Goal: Communication & Community: Connect with others

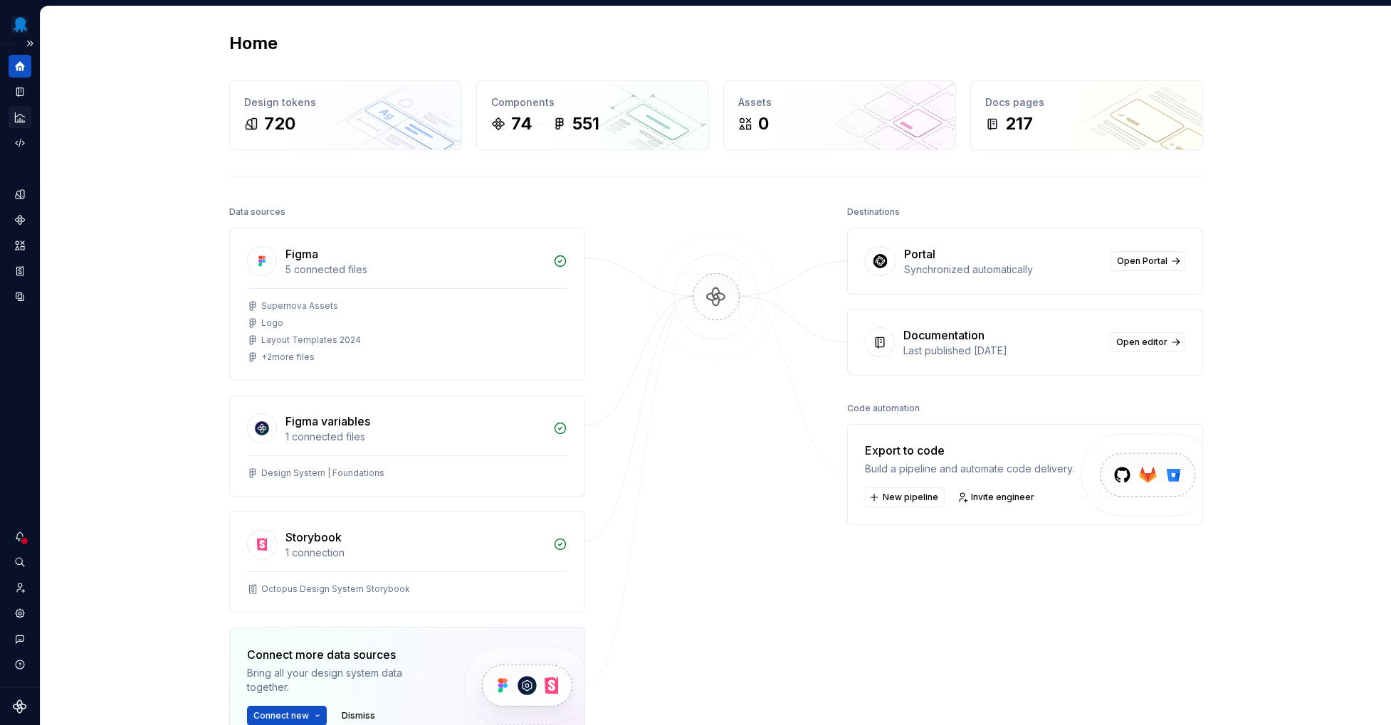
click at [21, 122] on icon "Analytics" at bounding box center [19, 116] width 9 height 9
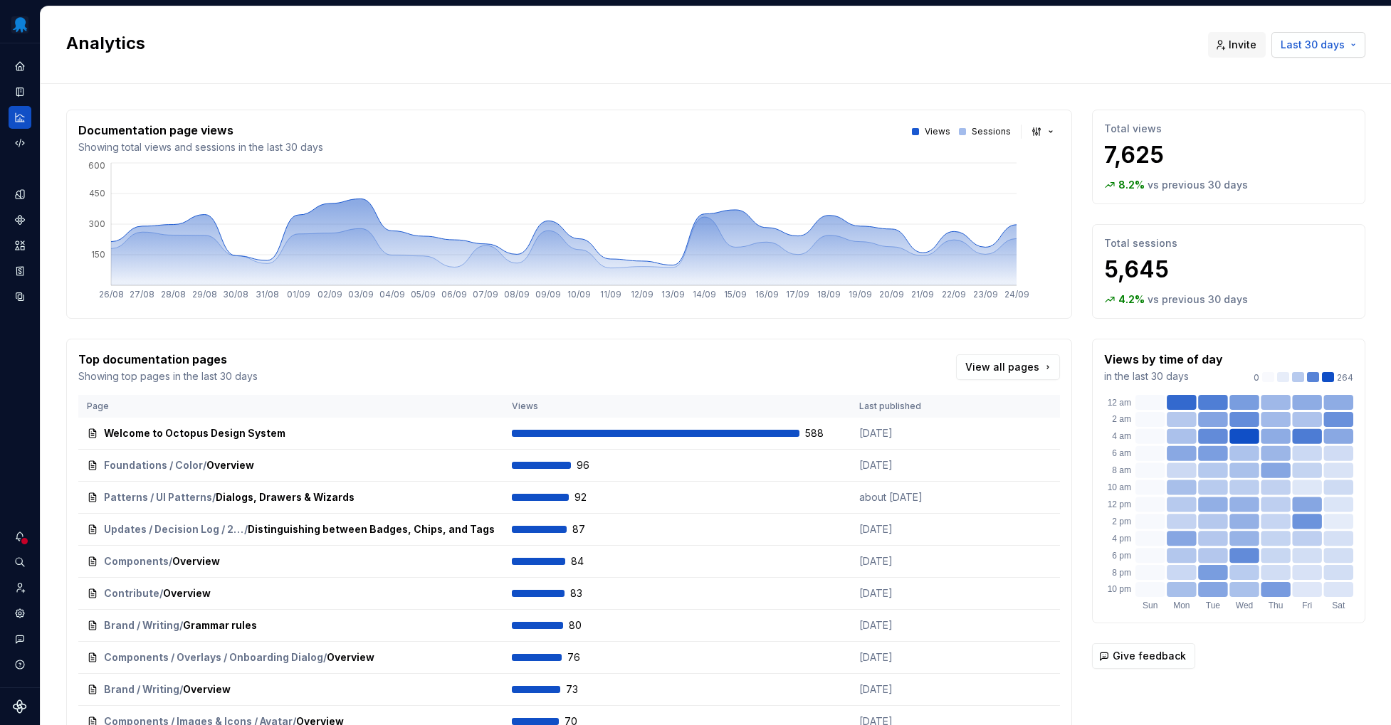
click at [1294, 47] on span "Last 30 days" at bounding box center [1313, 45] width 64 height 14
click at [1301, 137] on span "Last 6 months" at bounding box center [1276, 143] width 149 height 23
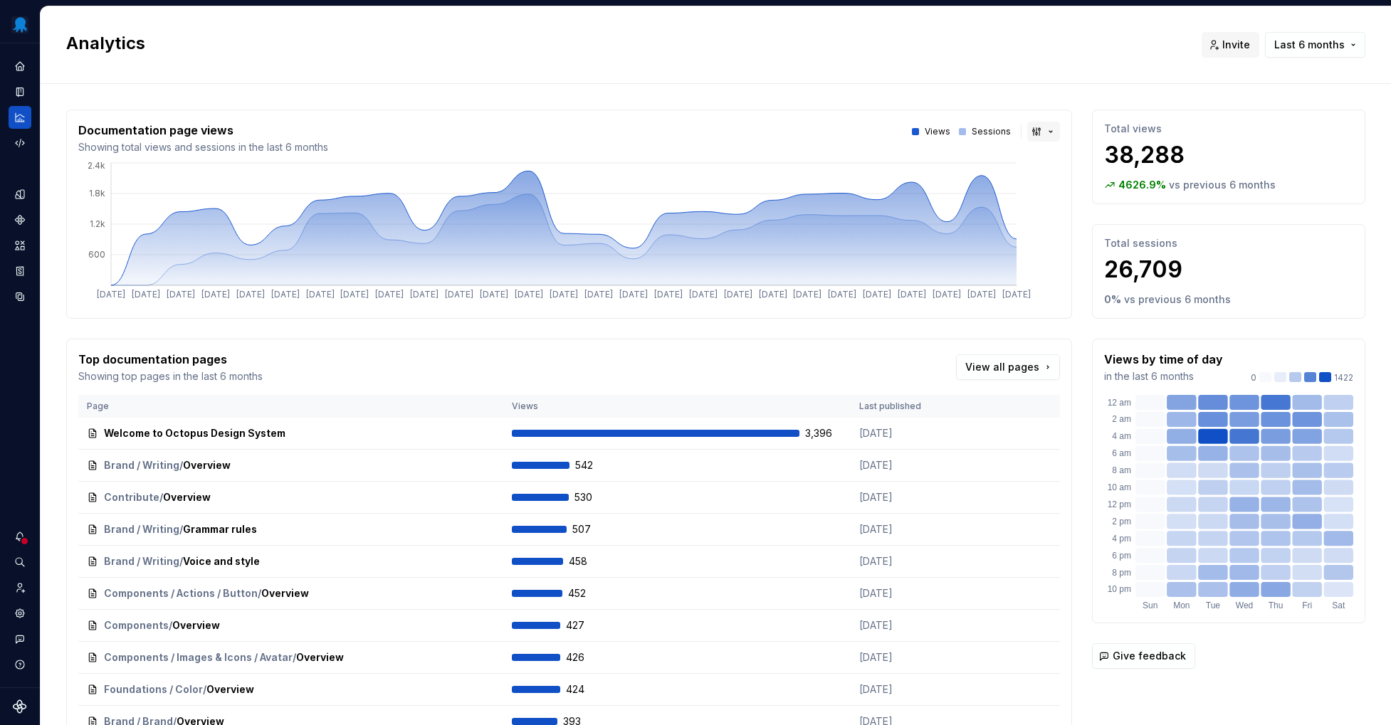
click at [1027, 125] on button "button" at bounding box center [1043, 132] width 33 height 20
click at [1061, 180] on div "Bar chart" at bounding box center [1065, 182] width 45 height 14
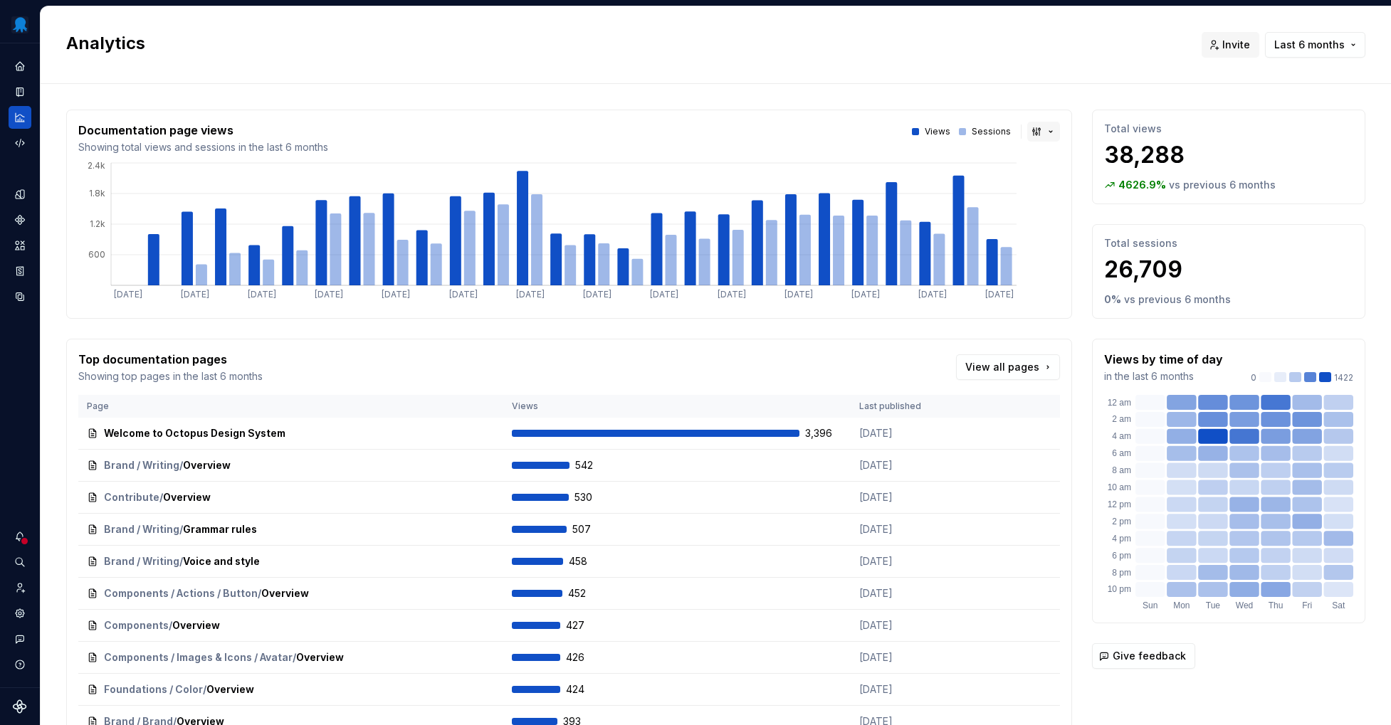
click at [1034, 132] on button "button" at bounding box center [1043, 132] width 33 height 20
click at [1054, 206] on div "Line chart" at bounding box center [1068, 205] width 50 height 14
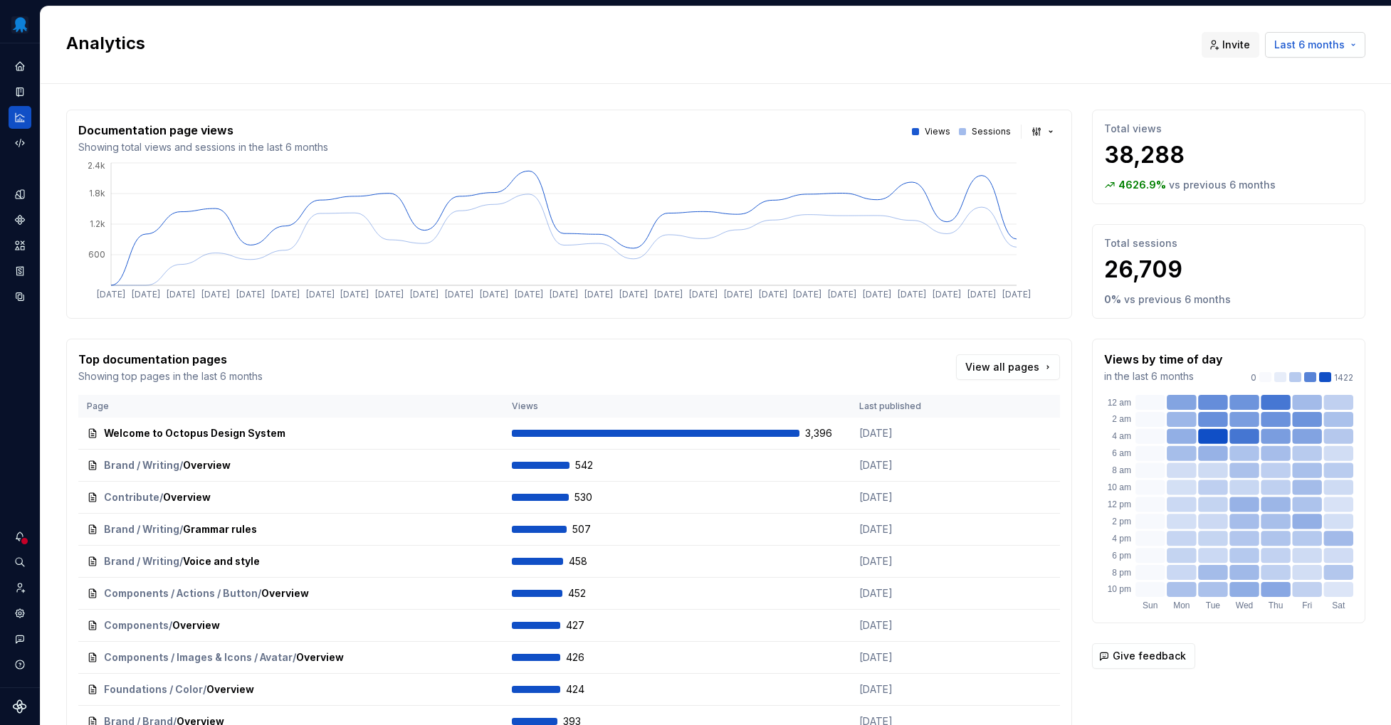
click at [1293, 53] on button "Last 6 months" at bounding box center [1315, 45] width 100 height 26
click at [1263, 117] on div "Last 90 days" at bounding box center [1256, 121] width 64 height 14
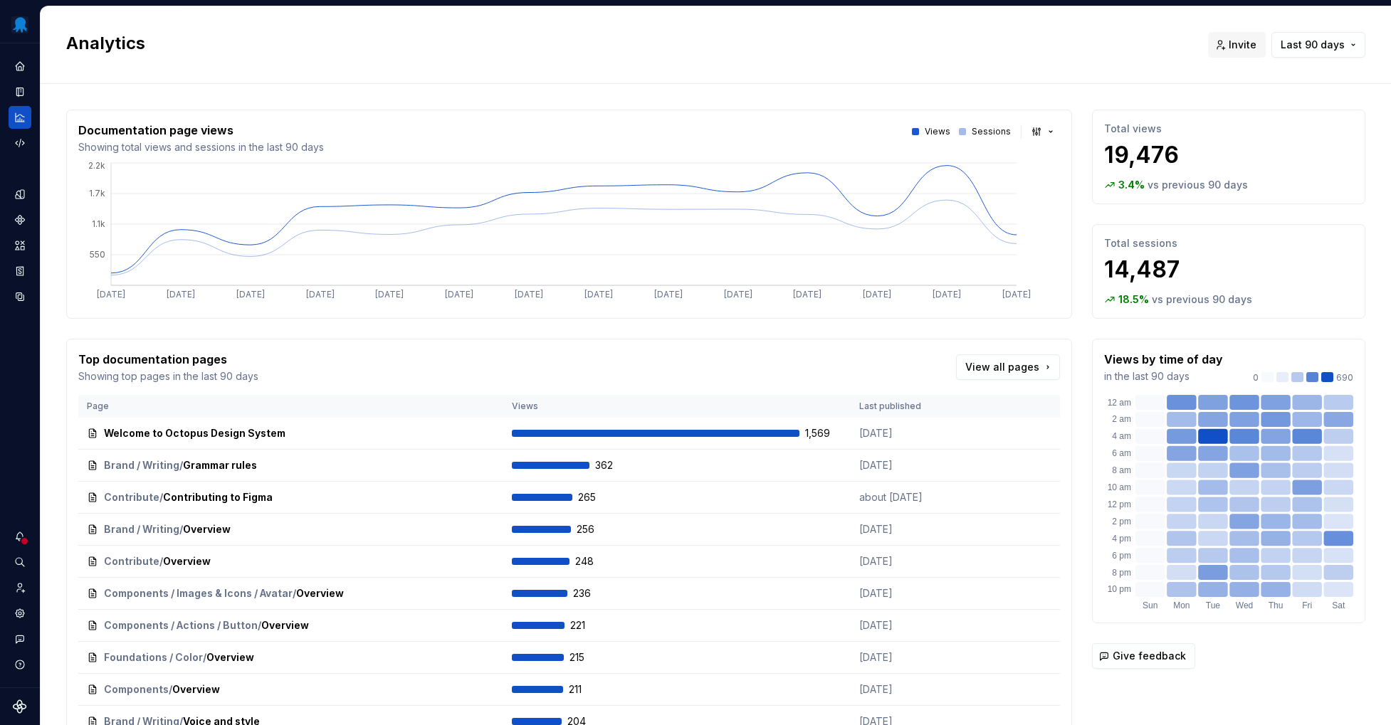
scroll to position [79, 0]
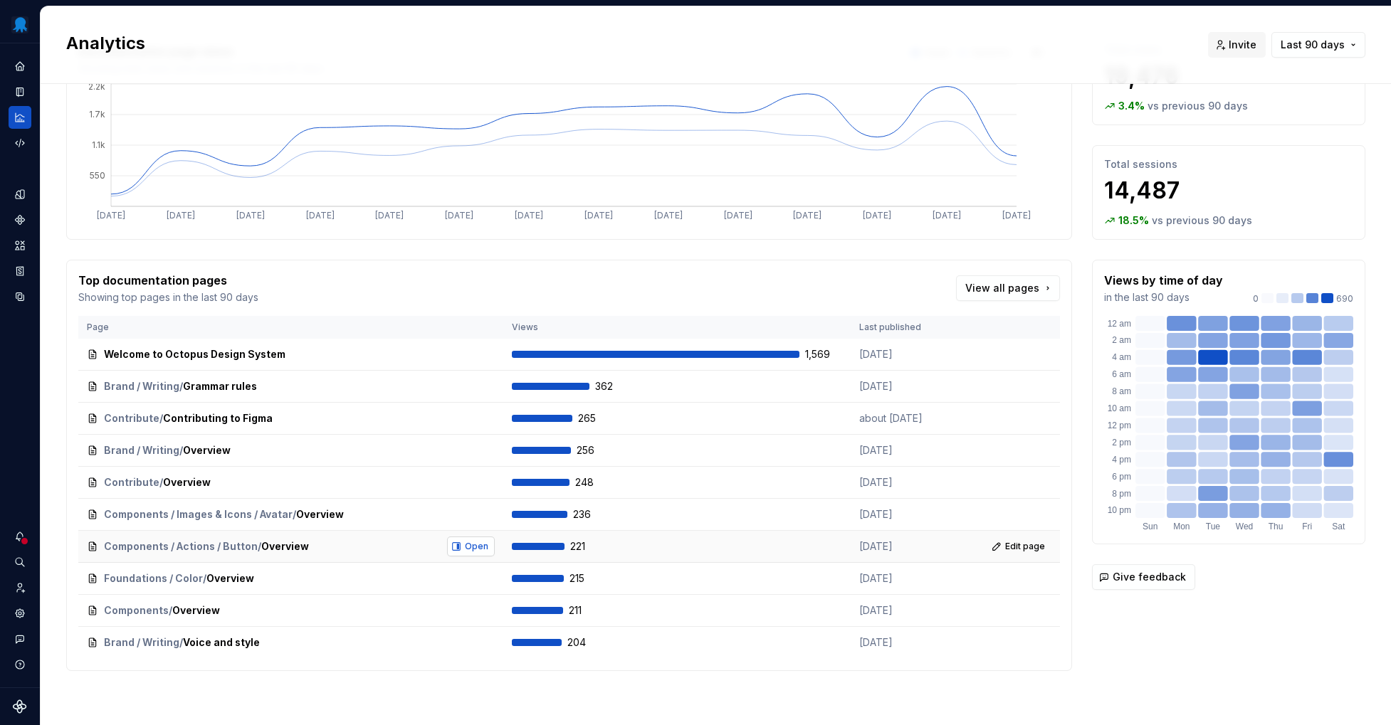
click at [466, 547] on span "Open" at bounding box center [476, 546] width 23 height 11
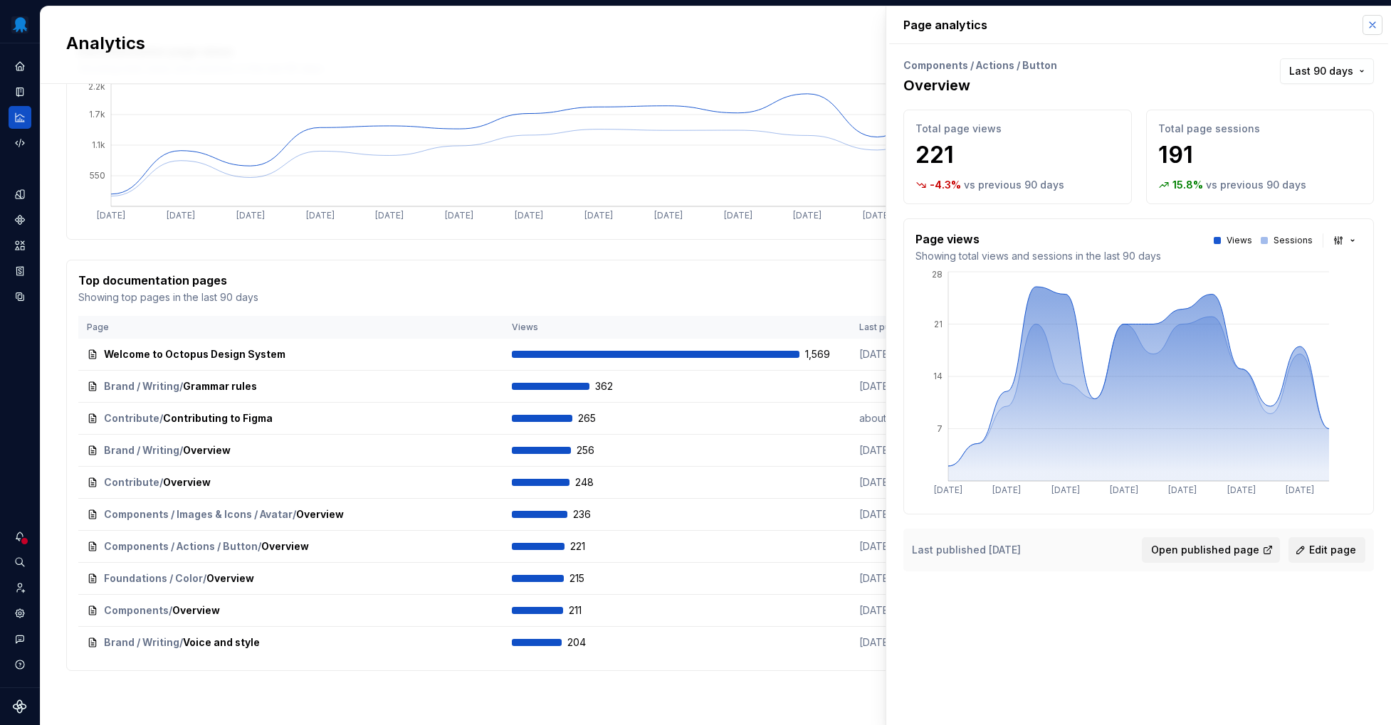
click at [1370, 23] on button "button" at bounding box center [1373, 25] width 20 height 20
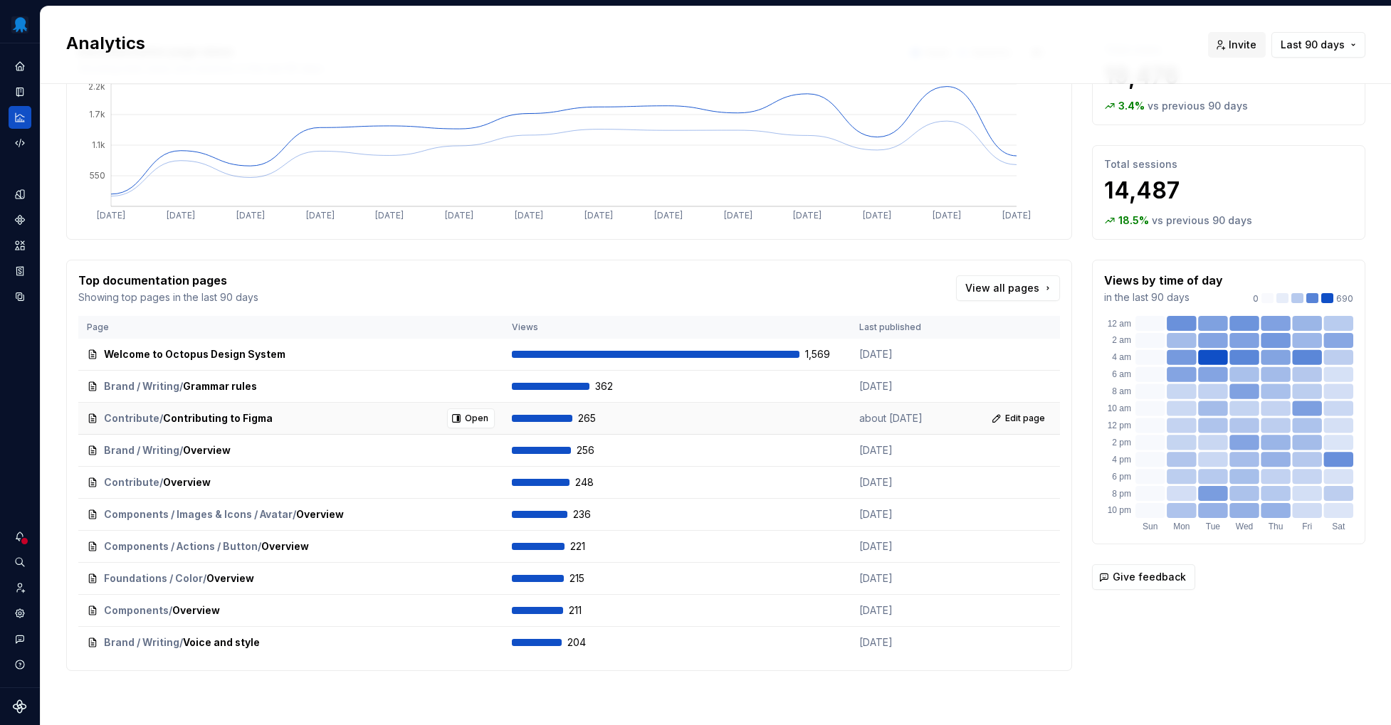
click at [437, 420] on div "Contribute / Contributing to Figma Open" at bounding box center [291, 419] width 408 height 20
click at [448, 417] on button "Open" at bounding box center [471, 419] width 48 height 20
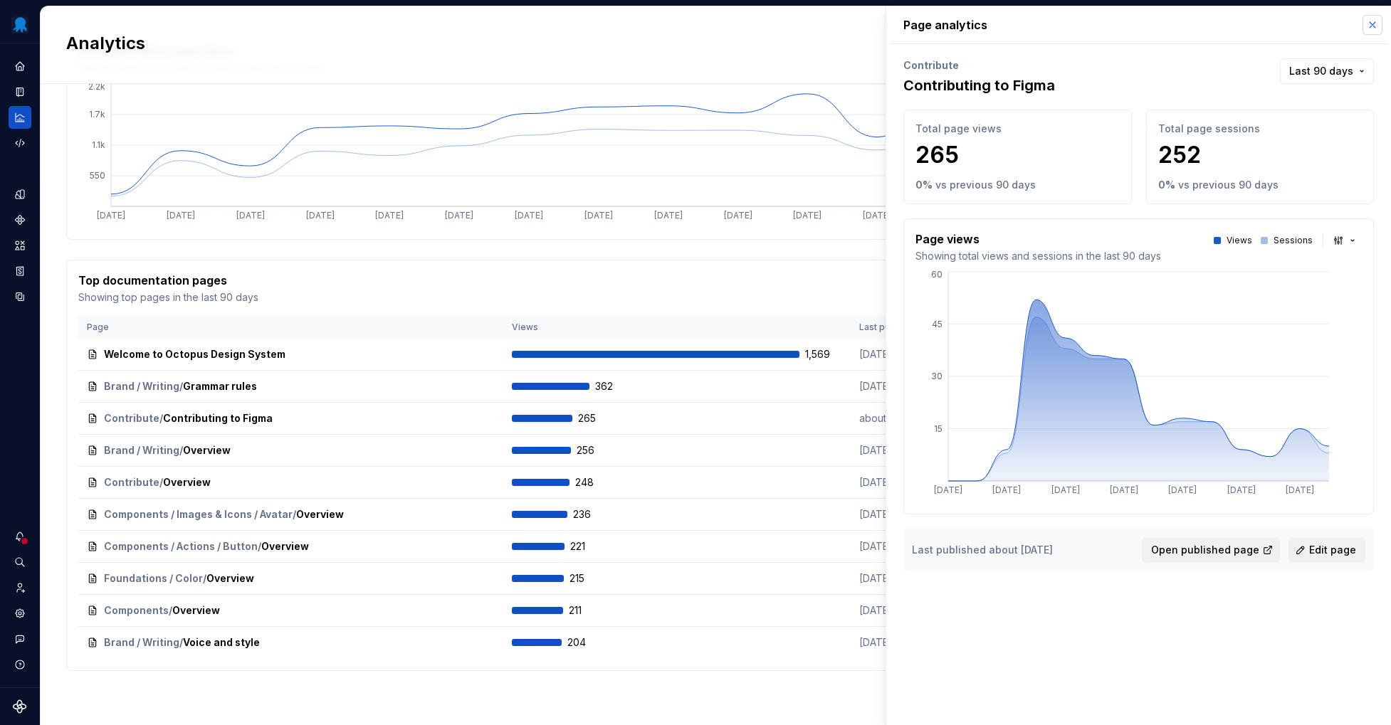
click at [1380, 25] on button "button" at bounding box center [1373, 25] width 20 height 20
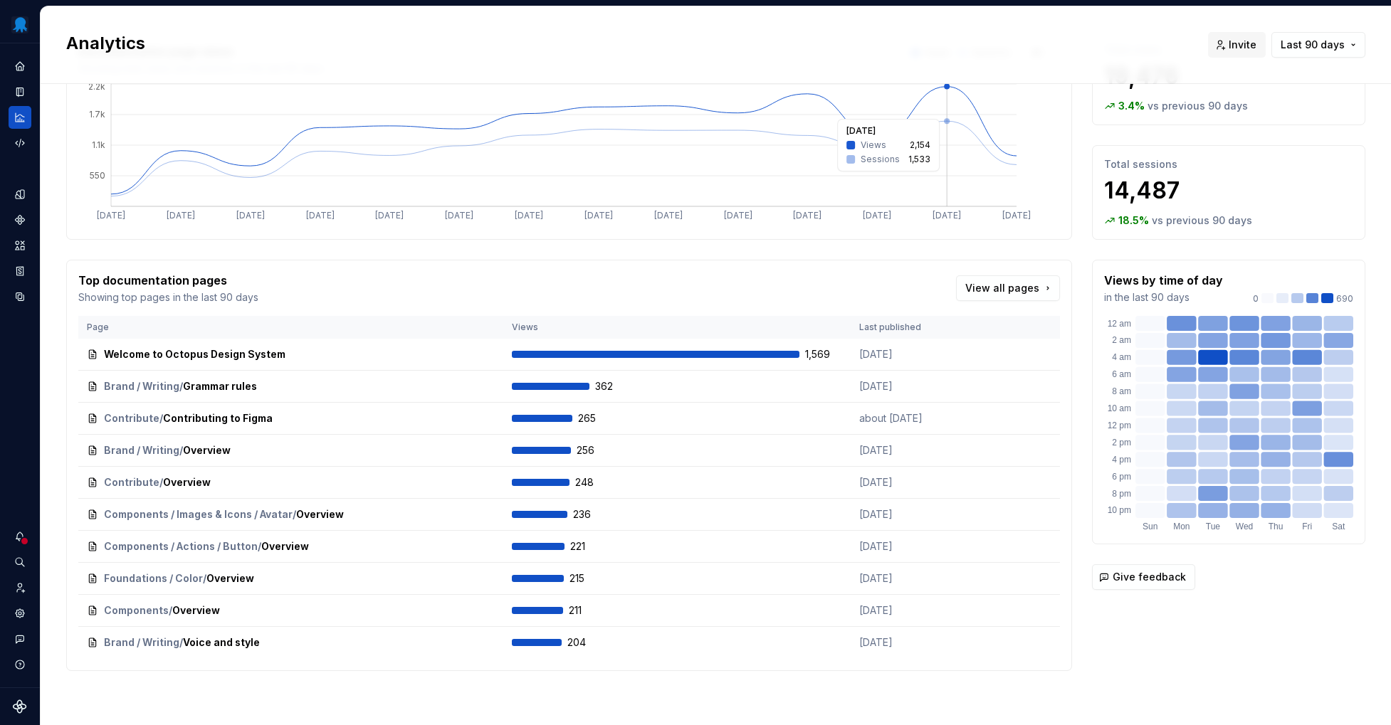
click at [977, 111] on icon at bounding box center [564, 140] width 906 height 107
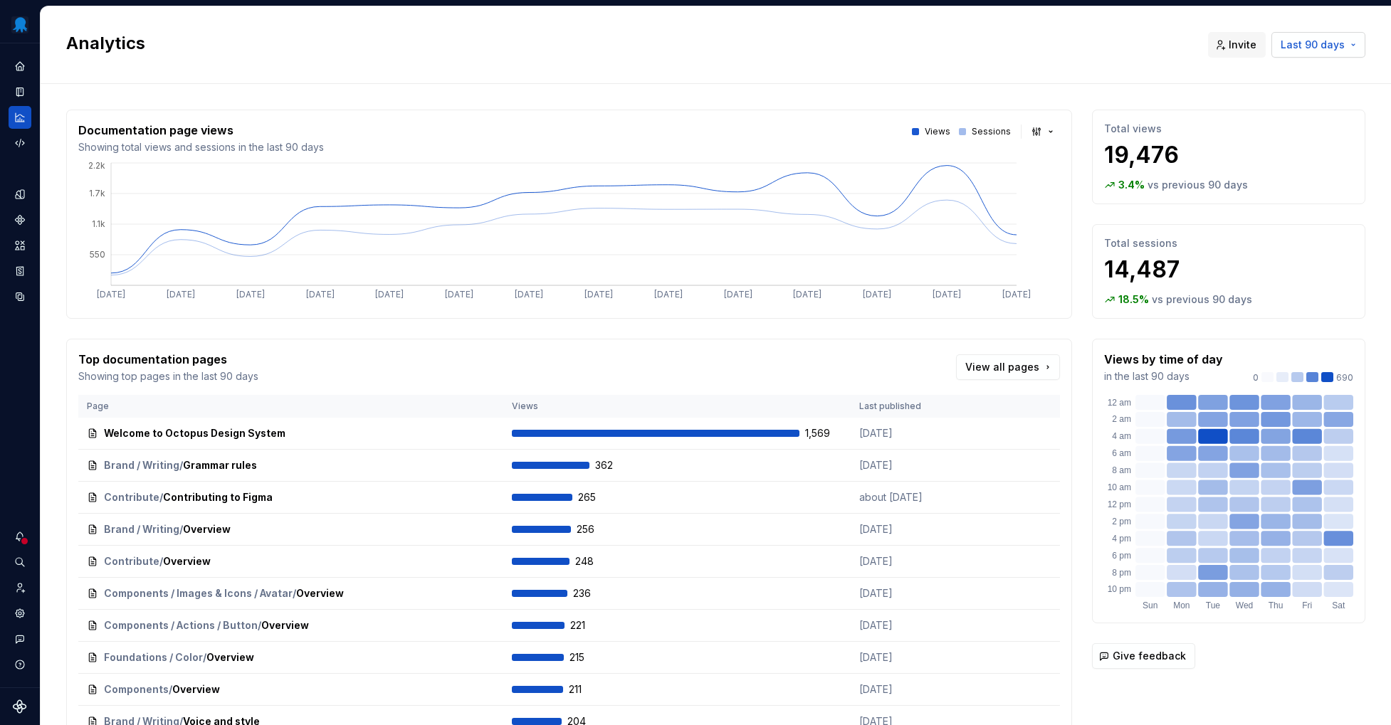
click at [1308, 42] on span "Last 90 days" at bounding box center [1313, 45] width 64 height 14
click at [1274, 103] on div "Last 30 days" at bounding box center [1256, 98] width 64 height 14
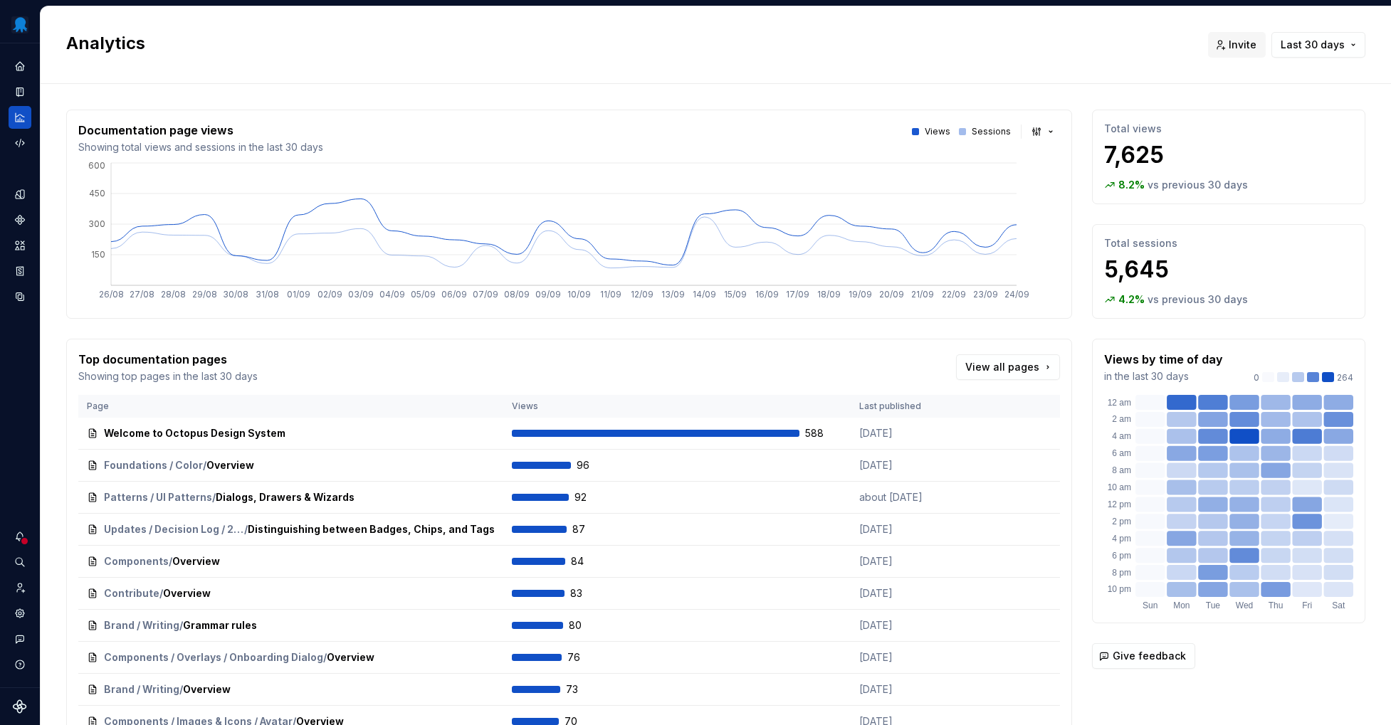
click at [965, 84] on div "Documentation page views Showing total views and sessions in the last 30 days V…" at bounding box center [715, 444] width 1299 height 720
click at [1313, 36] on button "Last 30 days" at bounding box center [1318, 45] width 94 height 26
click at [1036, 40] on html "Octopus Design System Design system data Analytics Invite Last 30 days Document…" at bounding box center [695, 362] width 1391 height 725
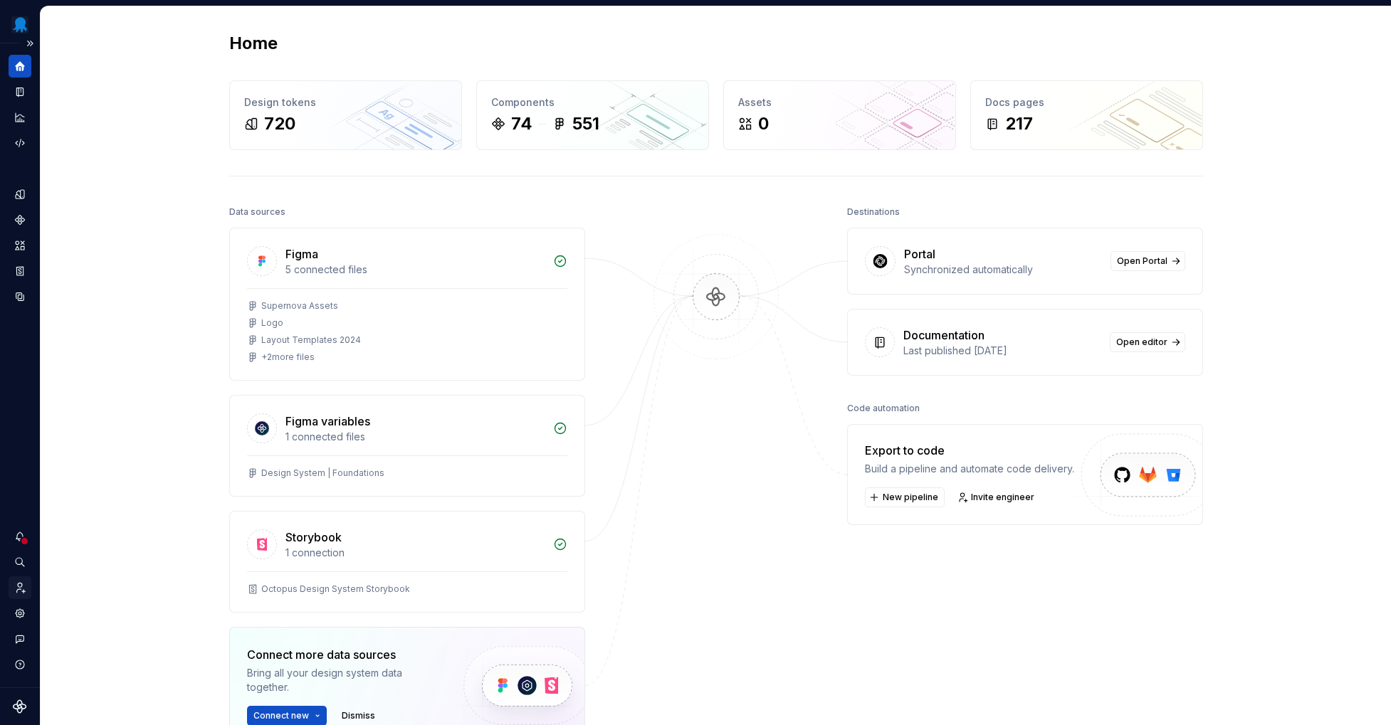
click at [28, 593] on div "Invite team" at bounding box center [20, 588] width 23 height 23
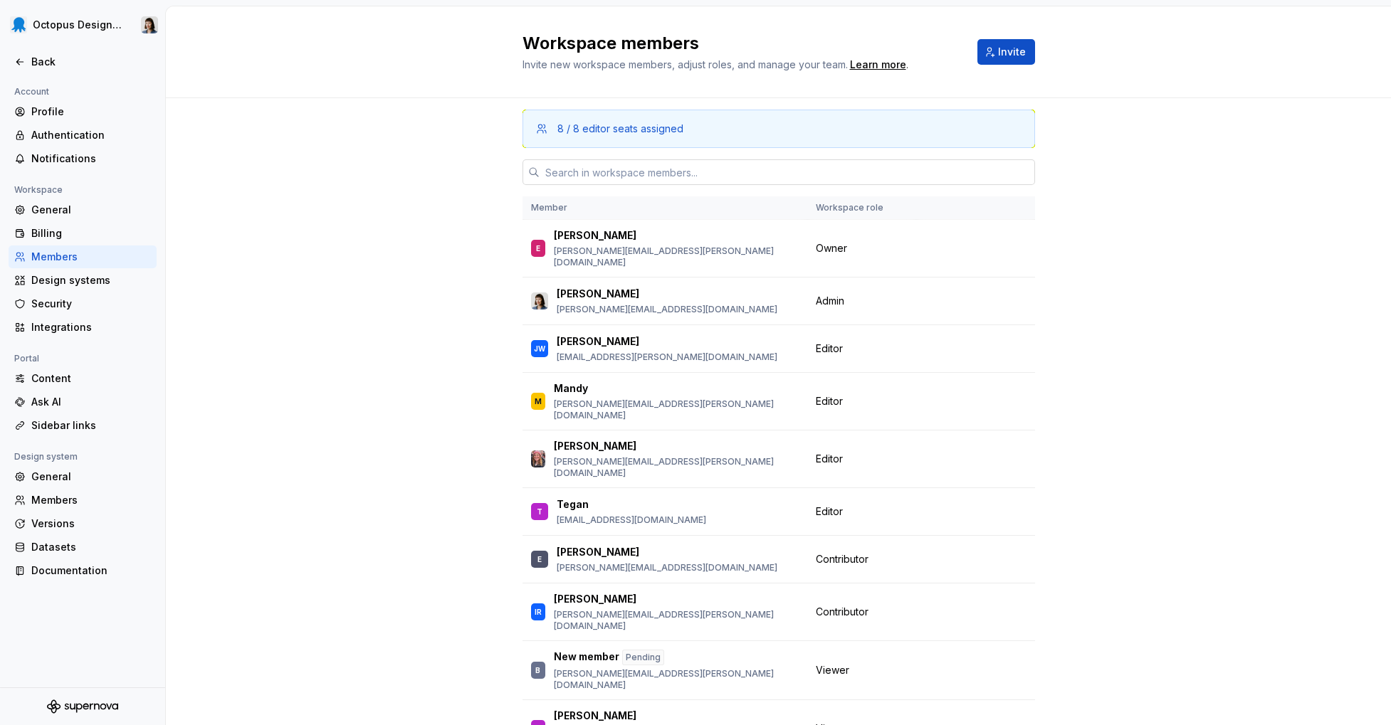
click at [715, 174] on input "text" at bounding box center [787, 172] width 495 height 26
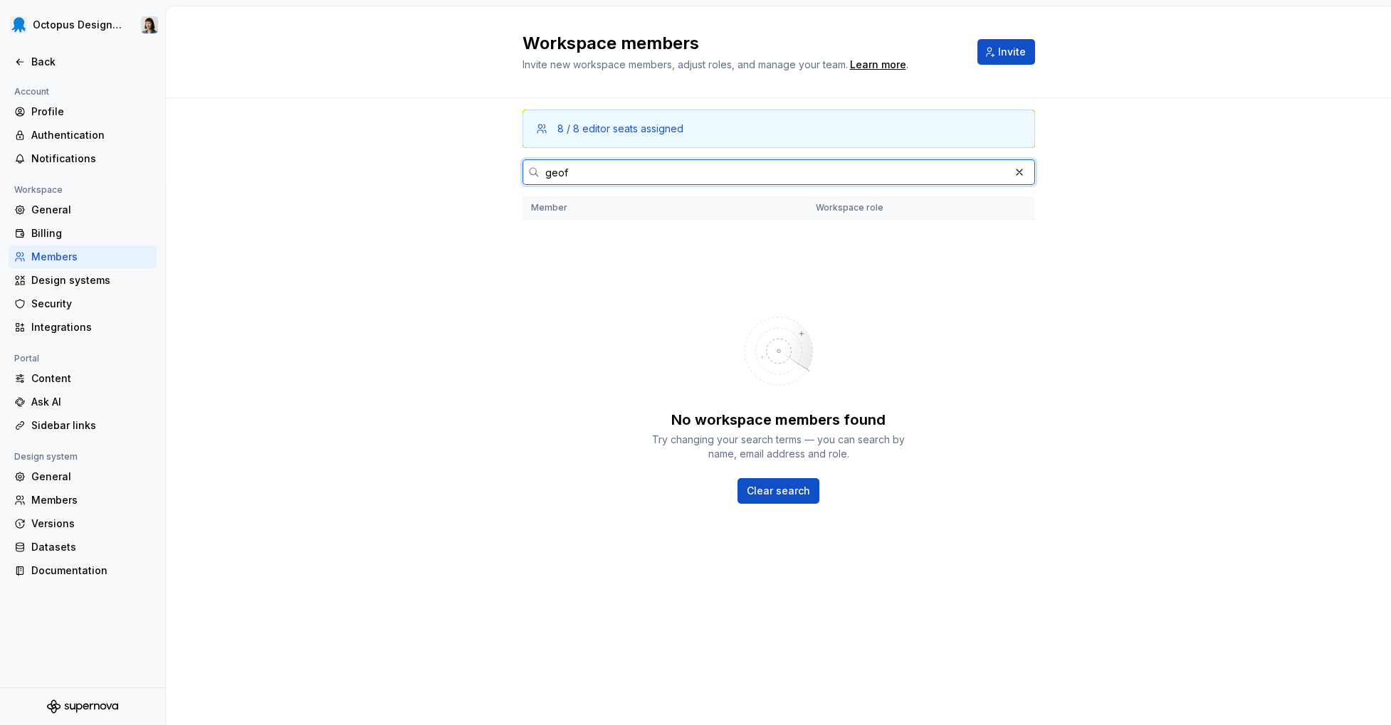
type input "geof"
click at [1011, 45] on button "Invite" at bounding box center [1006, 52] width 58 height 26
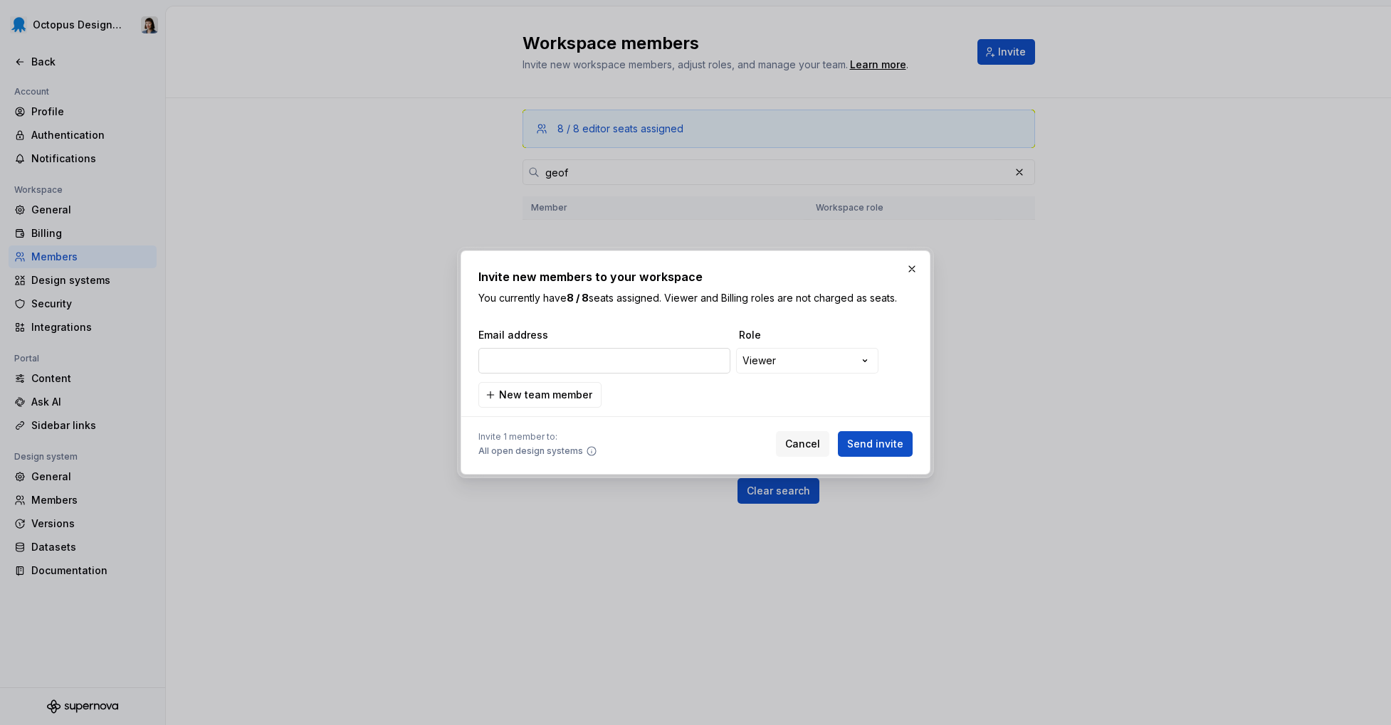
type input "geoff.rich@octopus.com"
click at [878, 444] on span "Send invite" at bounding box center [875, 444] width 56 height 14
